Goal: Transaction & Acquisition: Purchase product/service

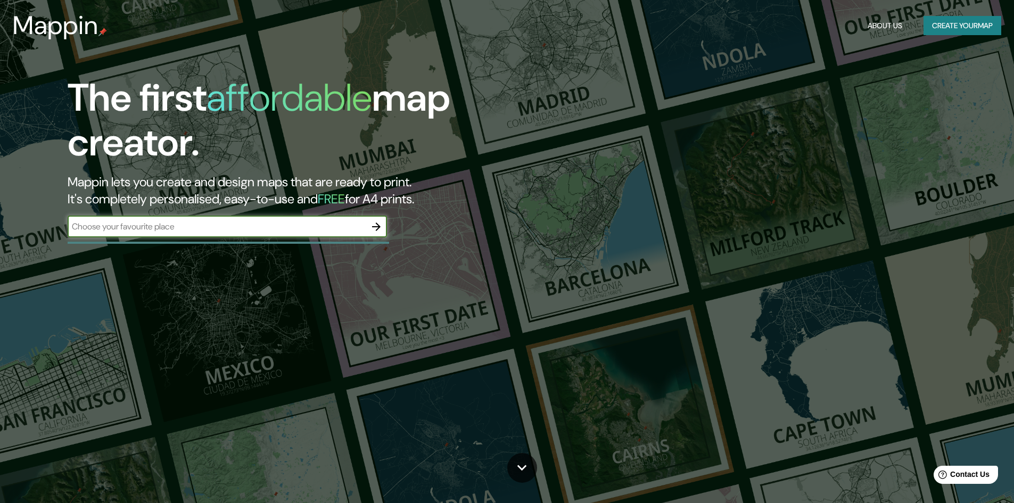
click at [208, 234] on div "​" at bounding box center [227, 226] width 319 height 21
type input "haryana"
click at [378, 225] on icon "button" at bounding box center [376, 226] width 9 height 9
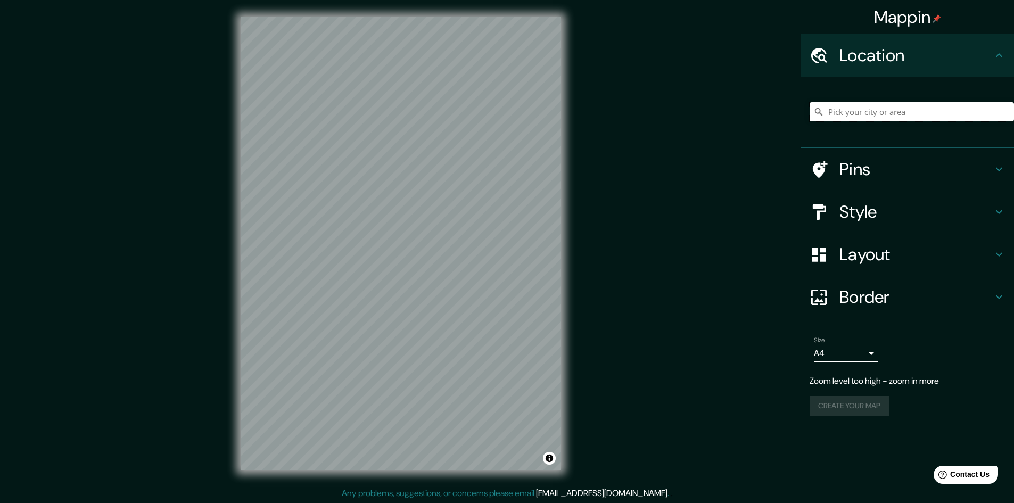
click at [872, 106] on input "Pick your city or area" at bounding box center [912, 111] width 204 height 19
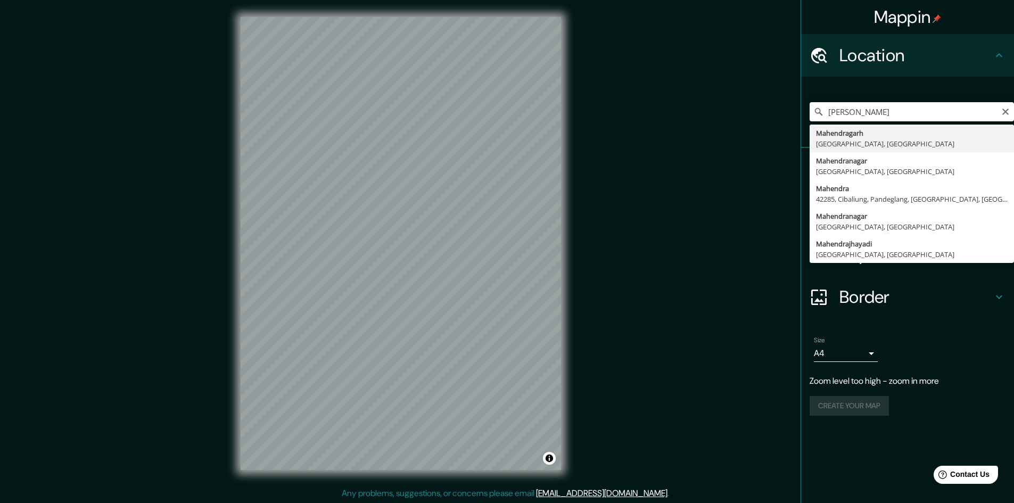
type input "Mahendragarh, [GEOGRAPHIC_DATA], [GEOGRAPHIC_DATA]"
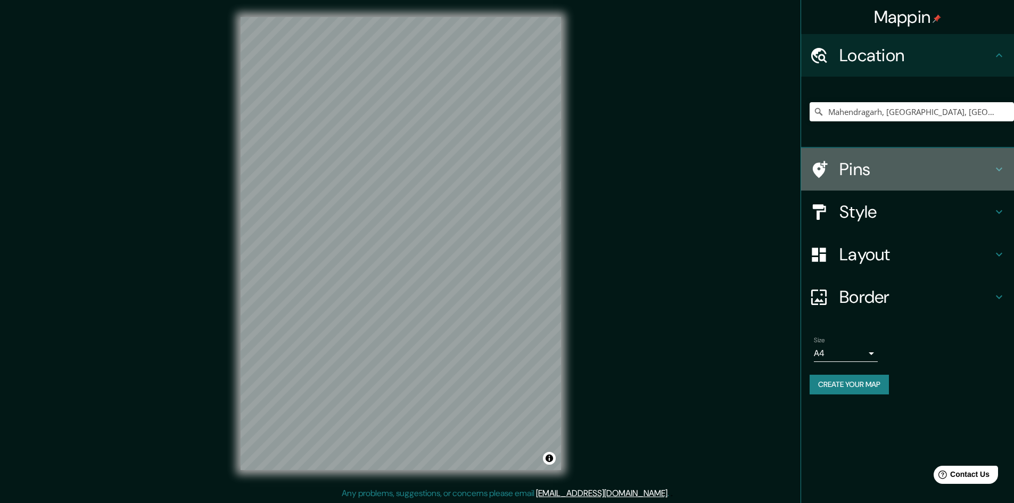
click at [843, 159] on h4 "Pins" at bounding box center [915, 169] width 153 height 21
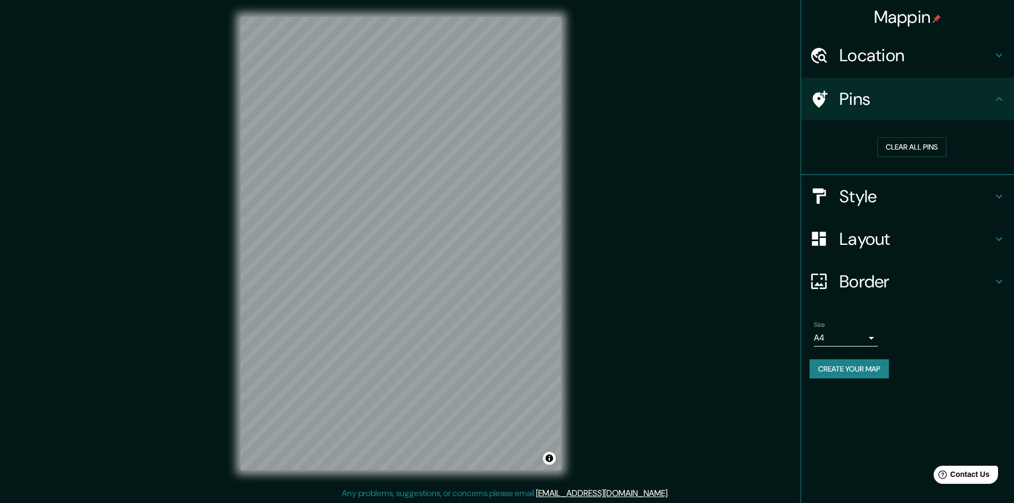
click at [1007, 95] on div "Pins" at bounding box center [907, 99] width 213 height 43
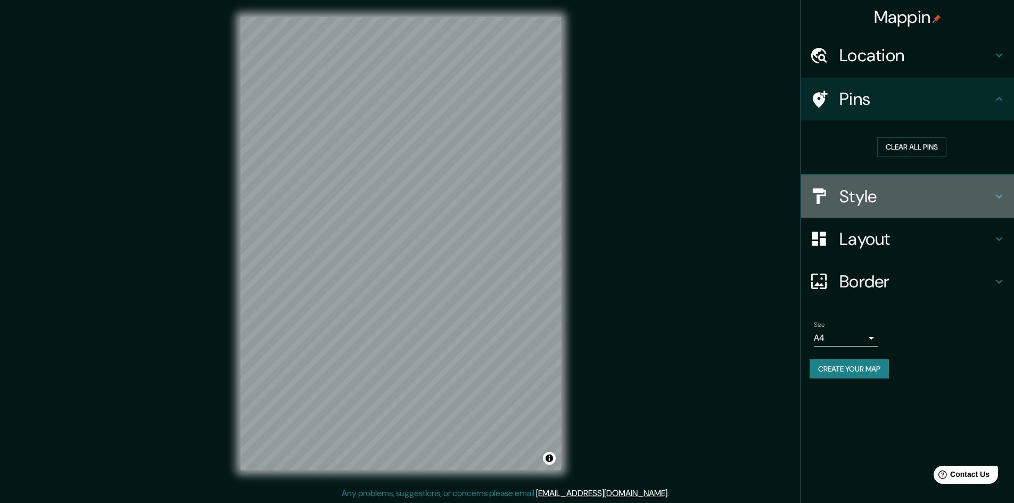
click at [984, 195] on h4 "Style" at bounding box center [915, 196] width 153 height 21
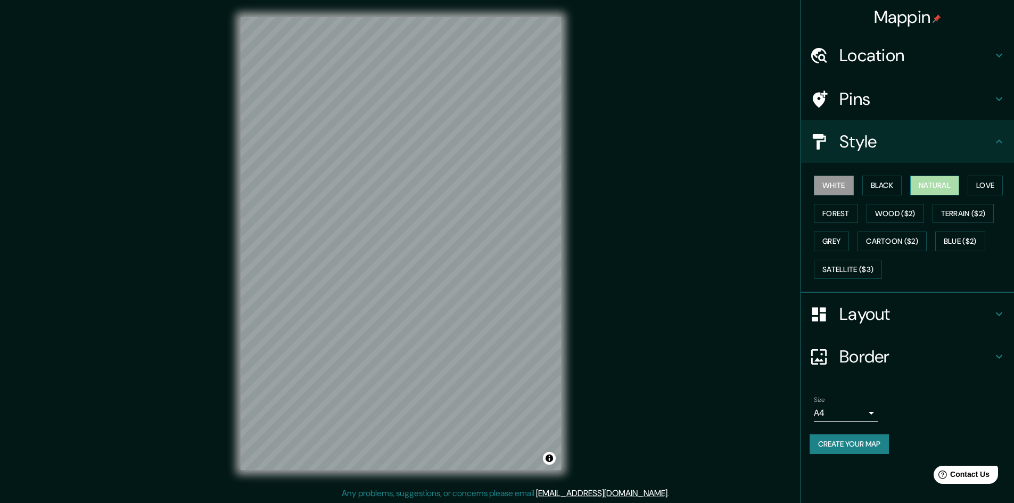
click at [943, 186] on button "Natural" at bounding box center [934, 186] width 49 height 20
click at [897, 313] on h4 "Layout" at bounding box center [915, 313] width 153 height 21
